Goal: Task Accomplishment & Management: Manage account settings

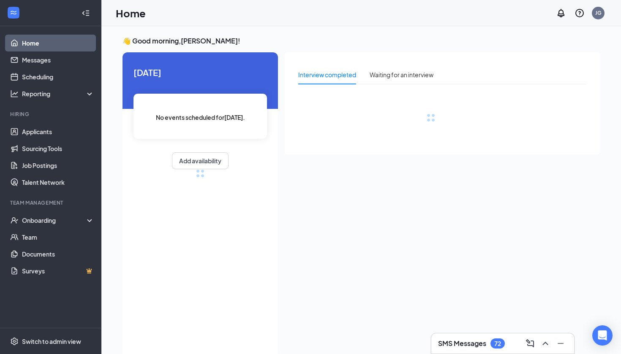
click at [483, 343] on h3 "SMS Messages" at bounding box center [462, 343] width 48 height 9
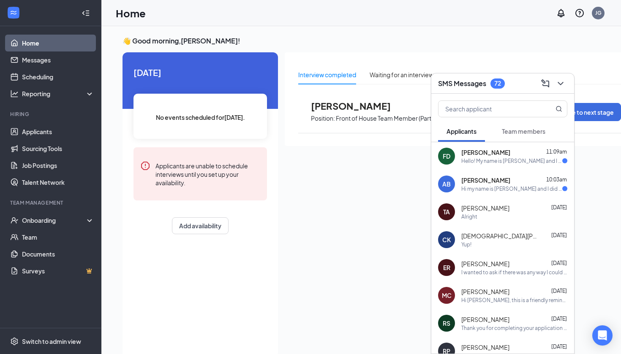
click at [521, 127] on div "Team members" at bounding box center [523, 131] width 43 height 8
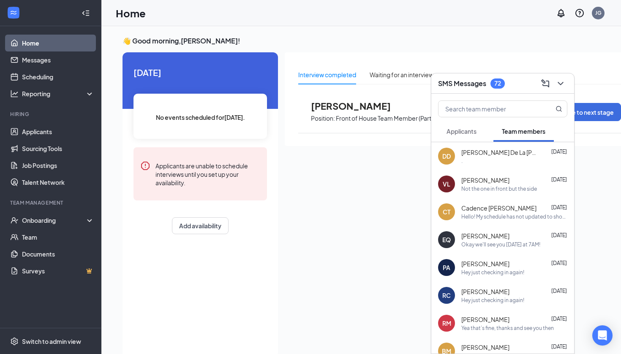
click at [463, 135] on span "Applicants" at bounding box center [461, 131] width 30 height 8
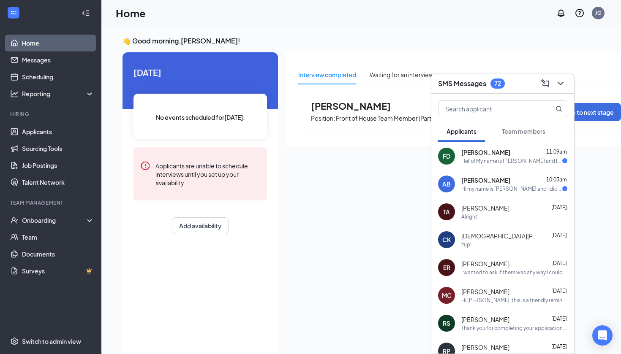
click at [477, 171] on div "AB [PERSON_NAME] 10:03am Hi my name is [PERSON_NAME] and I did an application a…" at bounding box center [502, 184] width 143 height 28
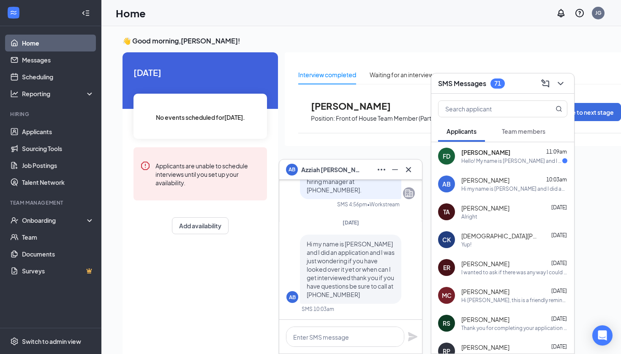
click at [511, 128] on span "Team members" at bounding box center [523, 131] width 43 height 8
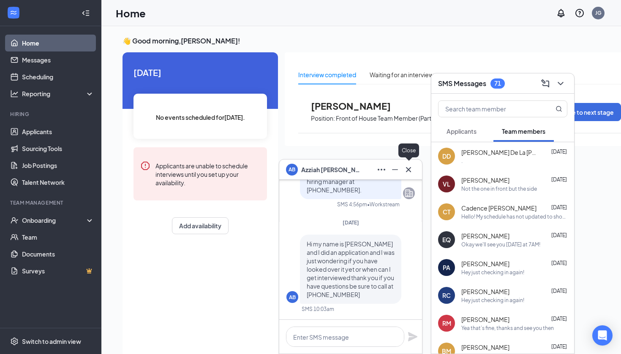
click at [414, 168] on button at bounding box center [408, 170] width 14 height 14
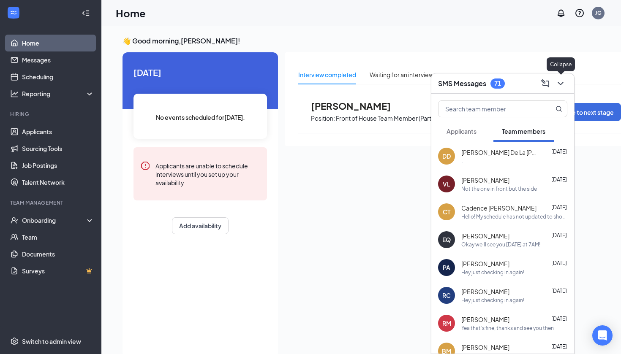
click at [560, 86] on icon "ChevronDown" at bounding box center [560, 84] width 10 height 10
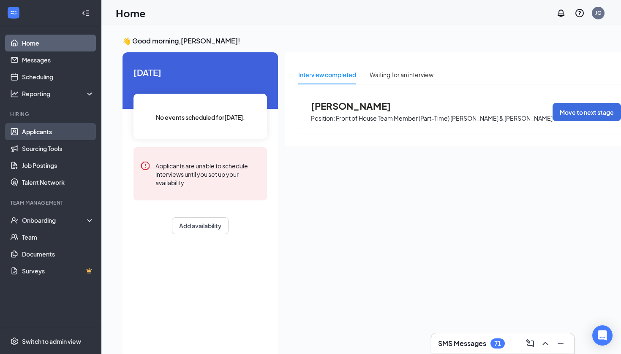
click at [41, 138] on link "Applicants" at bounding box center [58, 131] width 72 height 17
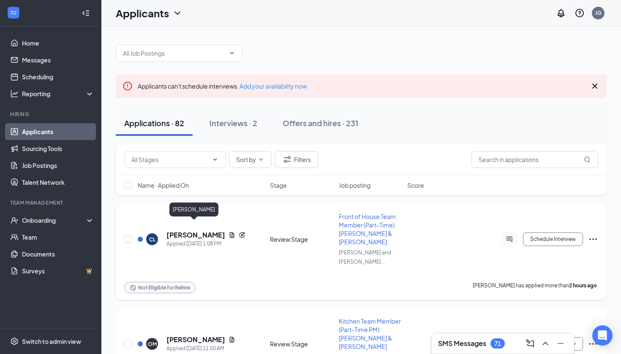
click at [184, 230] on h5 "[PERSON_NAME]" at bounding box center [195, 234] width 59 height 9
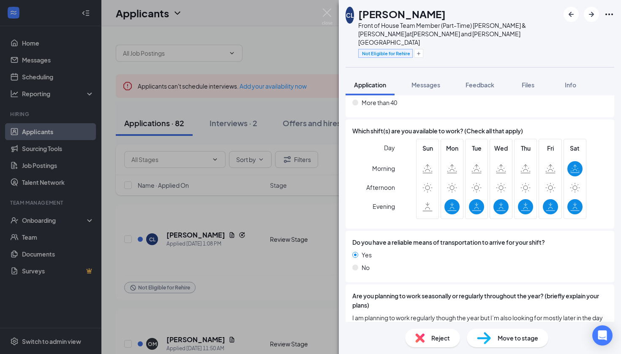
scroll to position [799, 0]
click at [329, 14] on img at bounding box center [327, 16] width 11 height 16
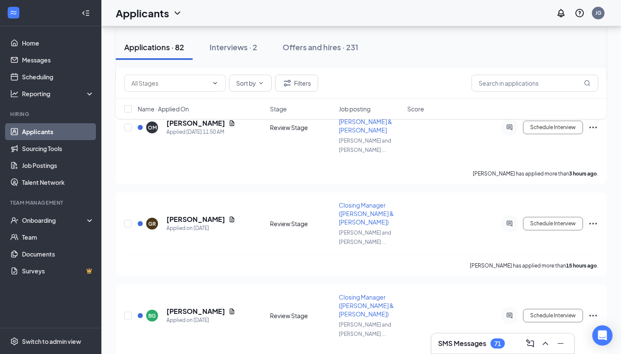
scroll to position [222, 0]
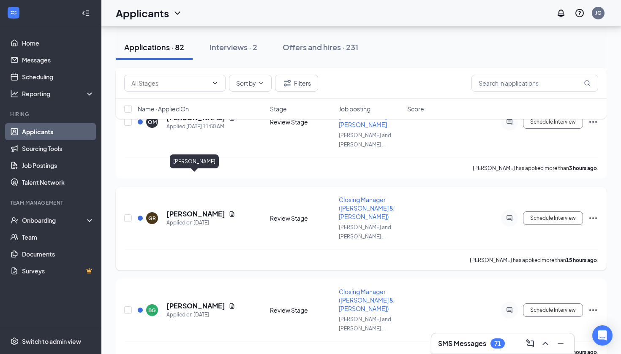
click at [201, 209] on h5 "[PERSON_NAME]" at bounding box center [195, 213] width 59 height 9
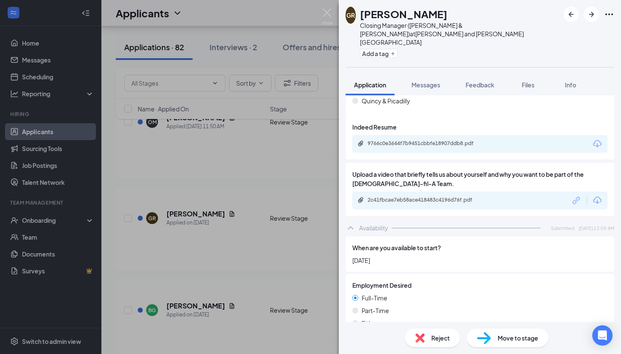
scroll to position [718, 0]
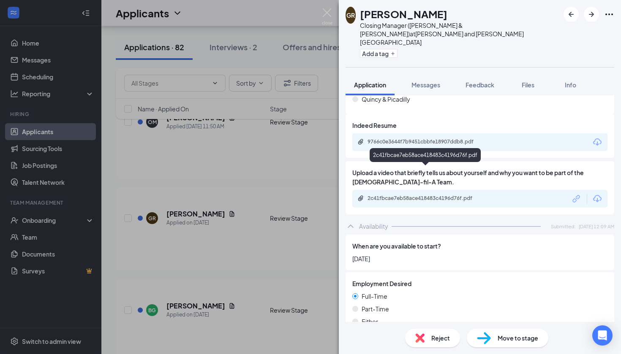
click at [401, 195] on div "2c41fbcae7eb58ace418483c4196d76f.pdf" at bounding box center [426, 198] width 118 height 7
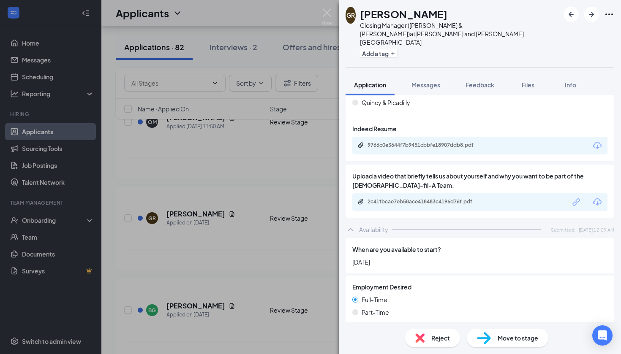
scroll to position [709, 0]
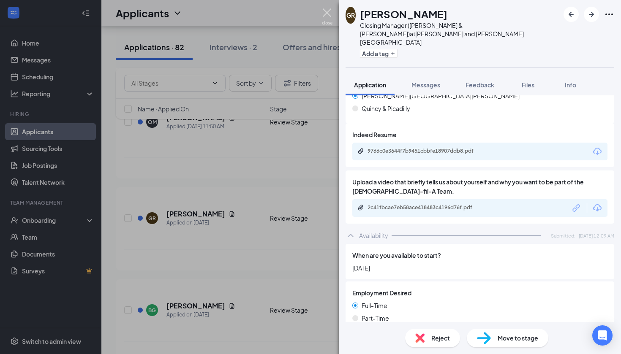
click at [329, 13] on img at bounding box center [327, 16] width 11 height 16
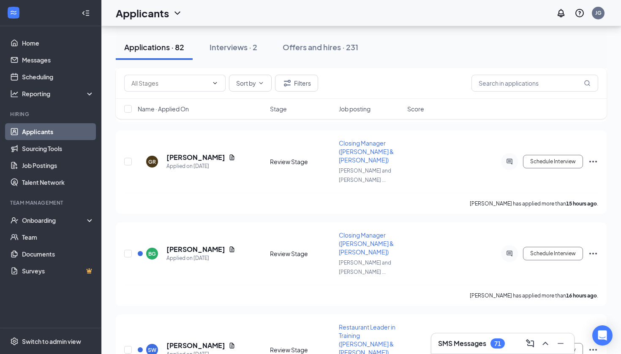
scroll to position [326, 0]
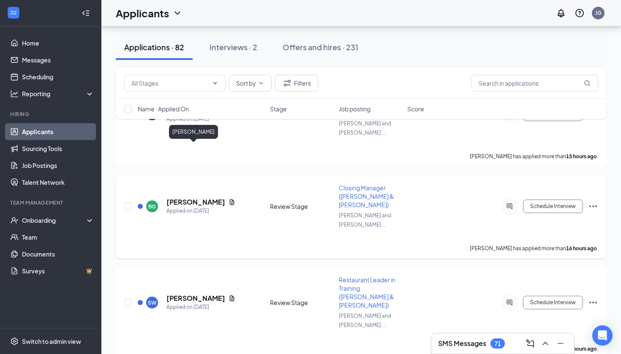
click at [206, 198] on h5 "[PERSON_NAME]" at bounding box center [195, 202] width 59 height 9
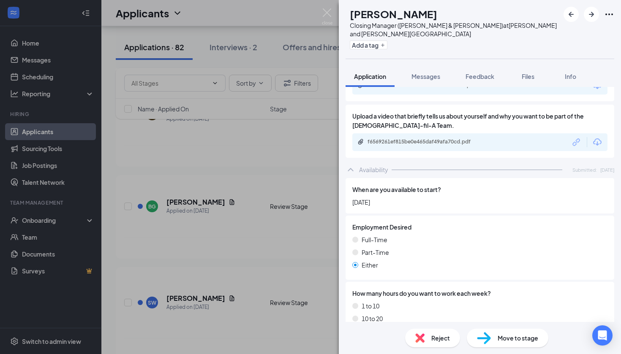
scroll to position [700, 0]
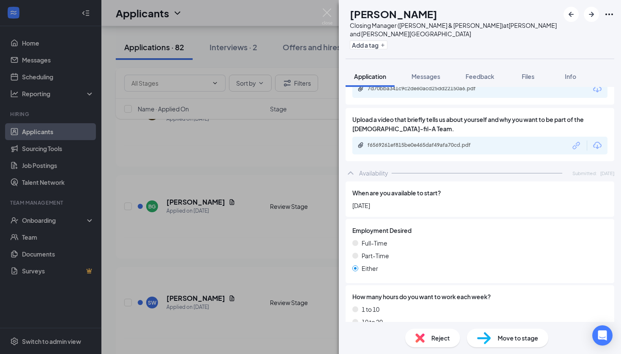
click at [236, 251] on div "BG [PERSON_NAME] Closing Manager ([PERSON_NAME] & [PERSON_NAME]) at [PERSON_NAM…" at bounding box center [310, 177] width 621 height 354
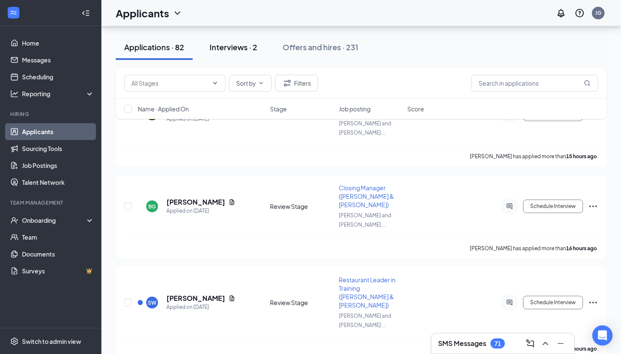
click at [241, 55] on button "Interviews · 2" at bounding box center [233, 47] width 65 height 25
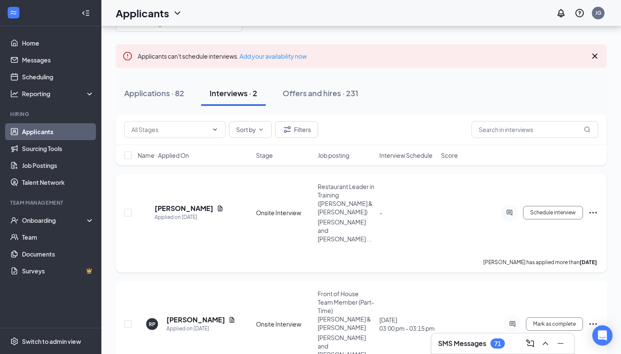
scroll to position [30, 0]
click at [187, 316] on h5 "[PERSON_NAME]" at bounding box center [195, 320] width 59 height 9
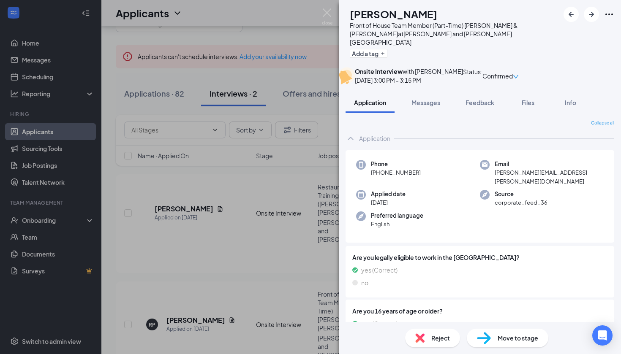
click at [327, 8] on div "RP [PERSON_NAME] Front of House Team Member (Part-Time) [PERSON_NAME] & [PERSON…" at bounding box center [310, 177] width 621 height 354
